Goal: Task Accomplishment & Management: Complete application form

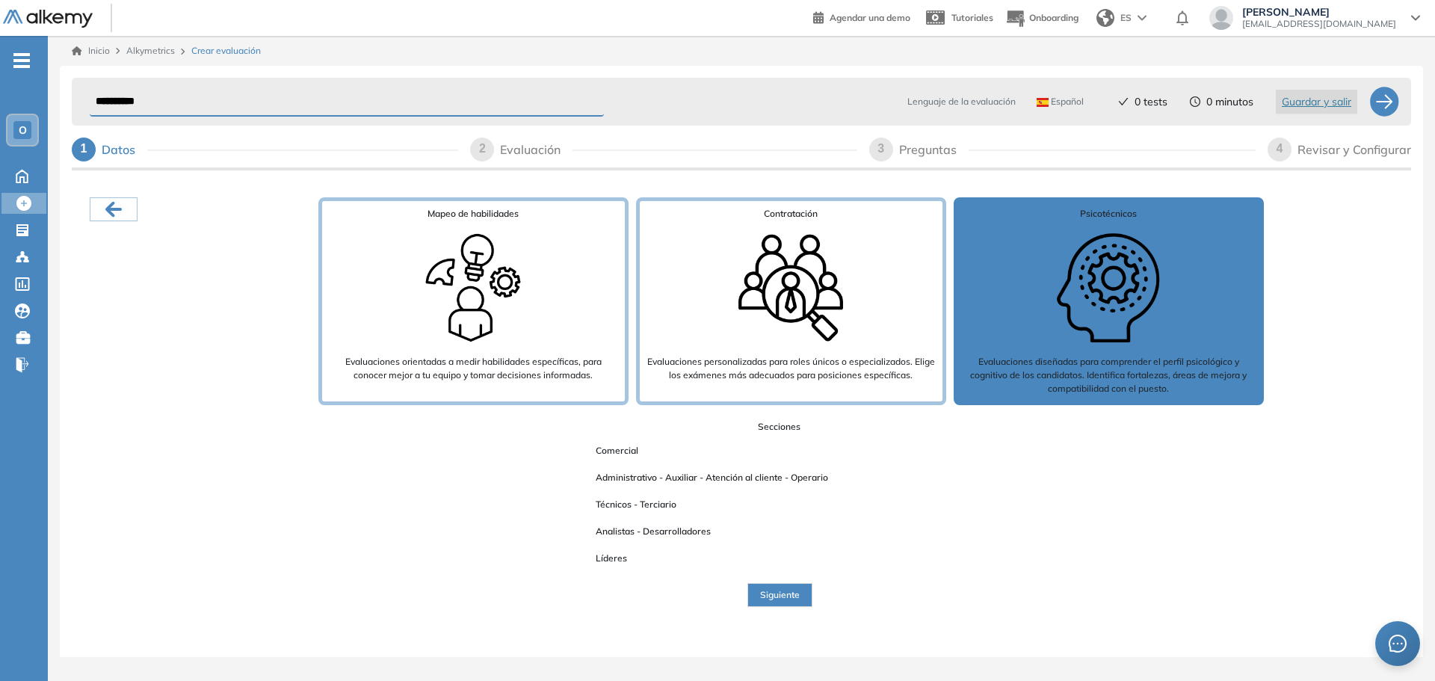
click at [764, 595] on span "Siguiente" at bounding box center [780, 595] width 40 height 14
click at [606, 561] on span "Líderes" at bounding box center [611, 558] width 55 height 19
click at [794, 602] on button "Siguiente" at bounding box center [780, 595] width 65 height 24
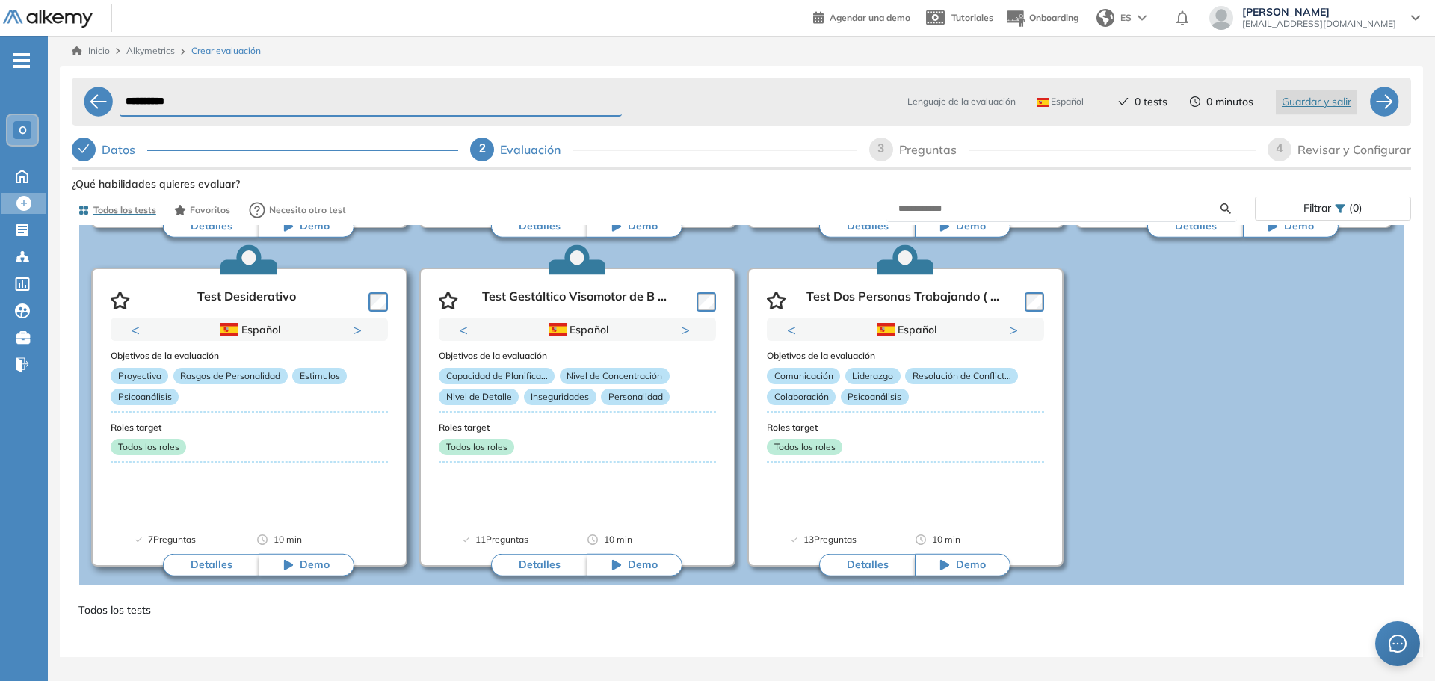
scroll to position [374, 0]
click at [25, 130] on span "O" at bounding box center [23, 130] width 8 height 12
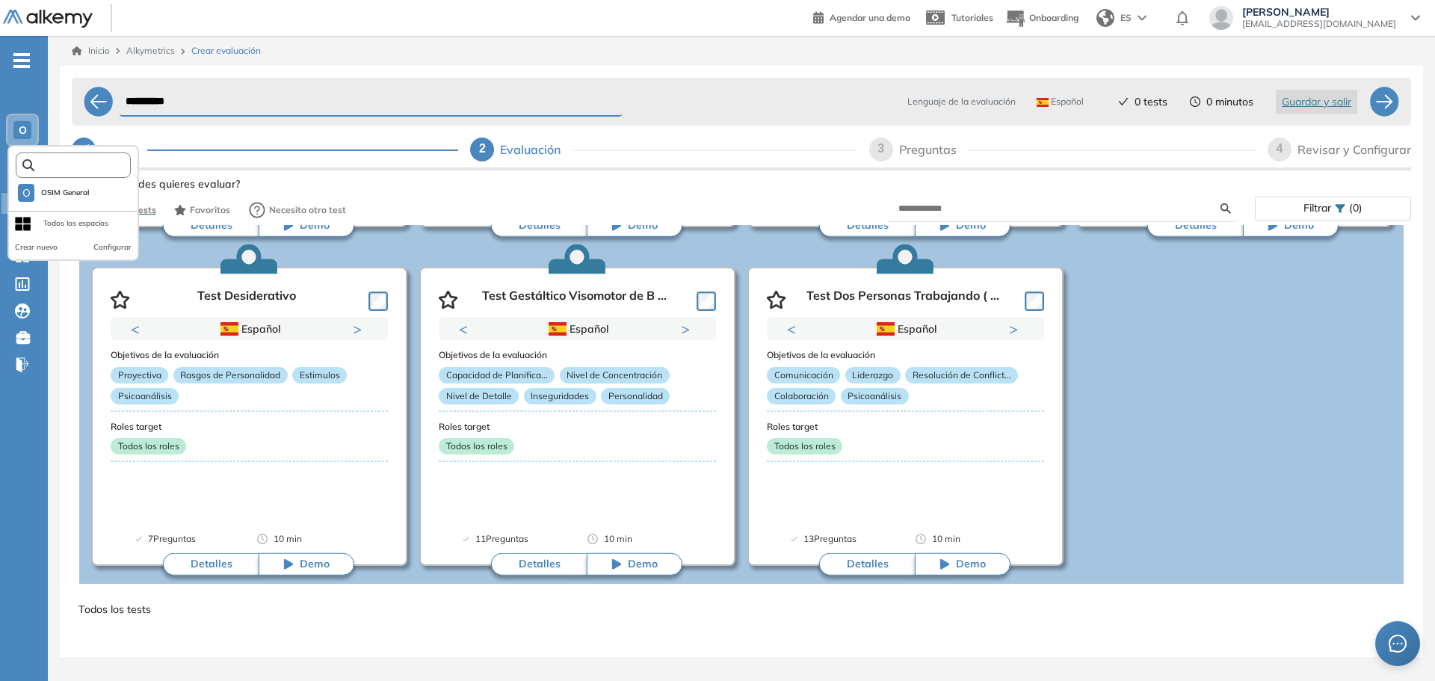
click at [52, 167] on input "text" at bounding box center [77, 165] width 87 height 11
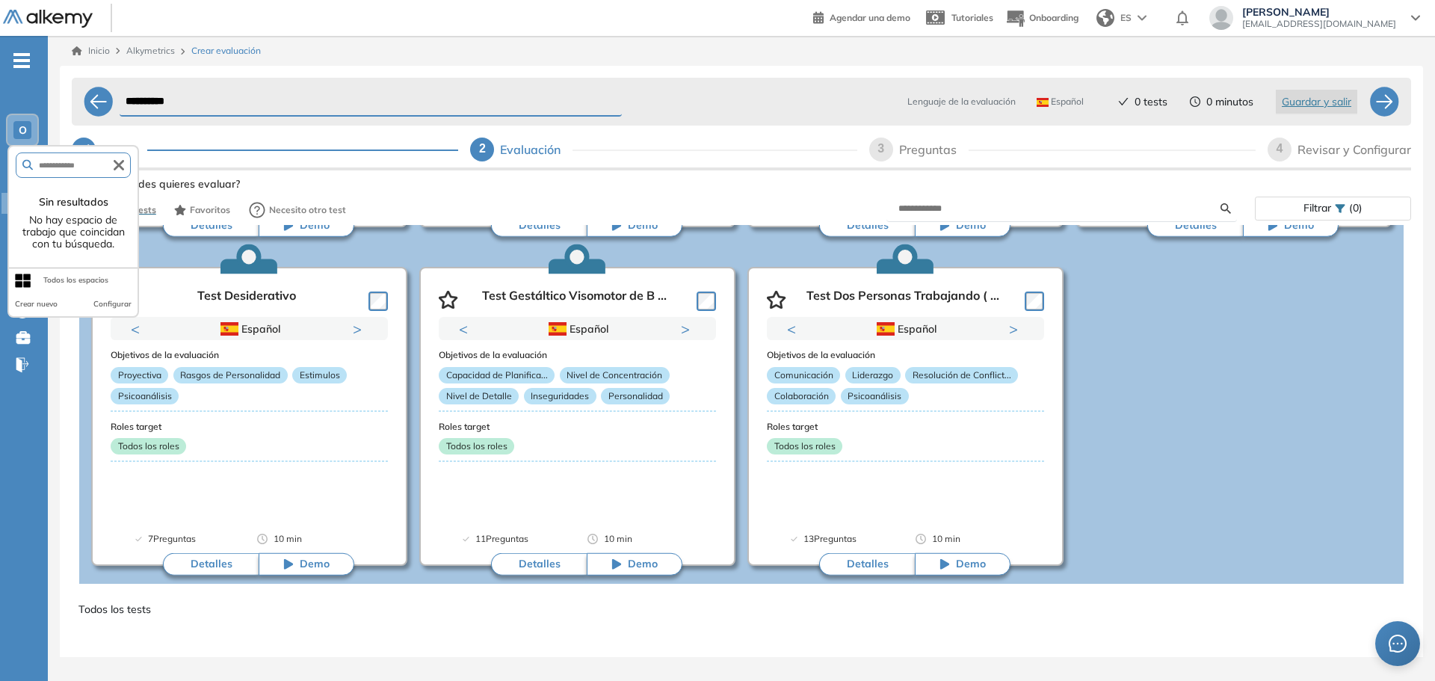
type input "**********"
click at [121, 164] on icon "button" at bounding box center [119, 165] width 10 height 10
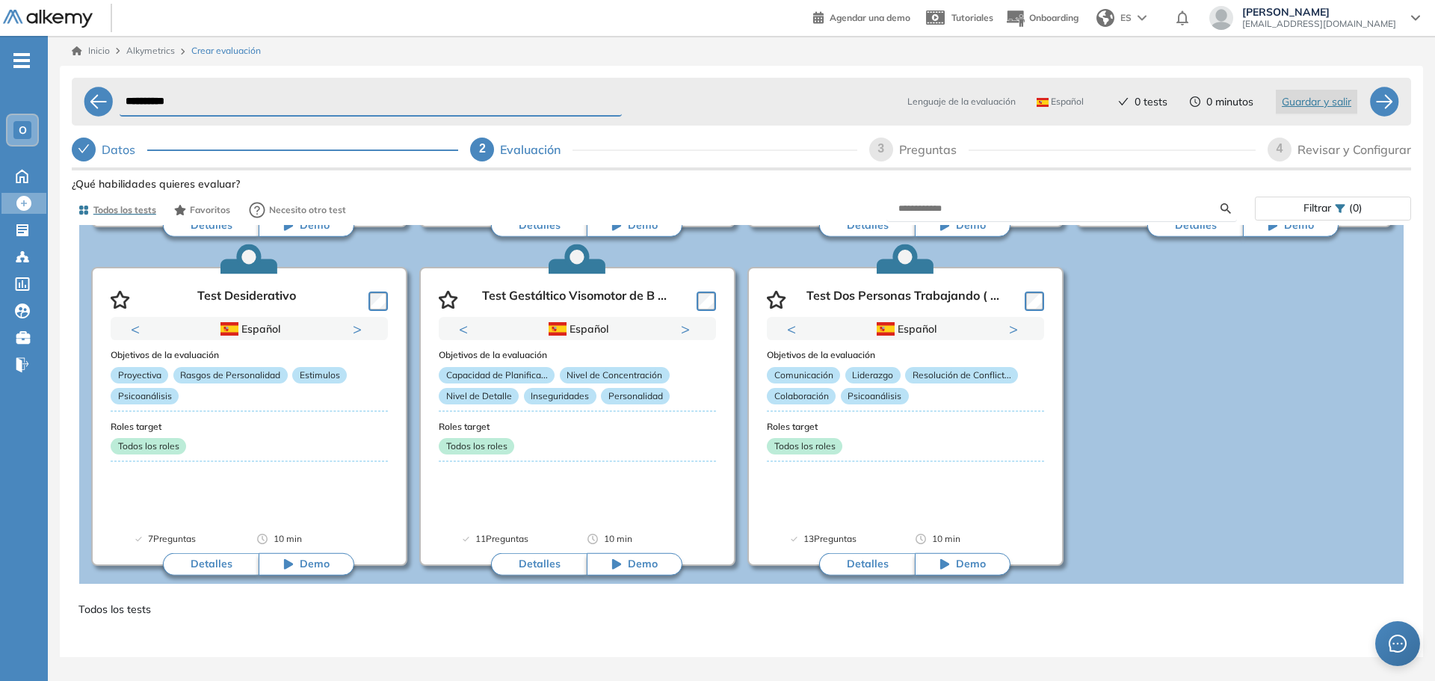
click at [9, 599] on div "- O O OSIM General Todos los espacios Crear nuevo Configurar Home Home Crear Ev…" at bounding box center [24, 376] width 48 height 681
